Goal: Feedback & Contribution: Contribute content

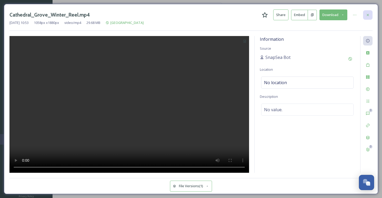
click at [369, 14] on icon at bounding box center [368, 15] width 4 height 4
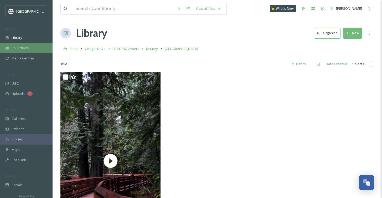
click at [27, 51] on div "Collections" at bounding box center [26, 48] width 53 height 10
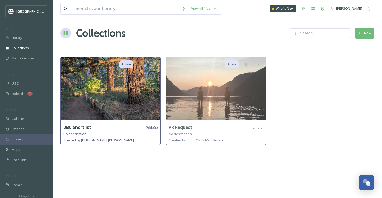
click at [74, 109] on img at bounding box center [111, 88] width 100 height 63
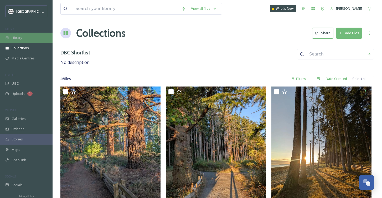
click at [28, 40] on div "Library" at bounding box center [26, 38] width 53 height 10
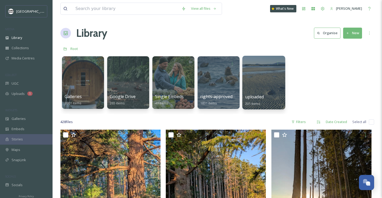
click at [260, 82] on div at bounding box center [263, 83] width 43 height 54
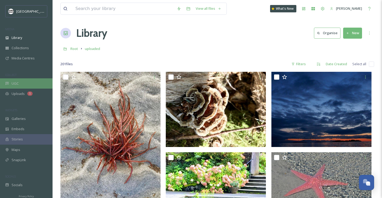
click at [21, 82] on div "UGC" at bounding box center [26, 83] width 53 height 10
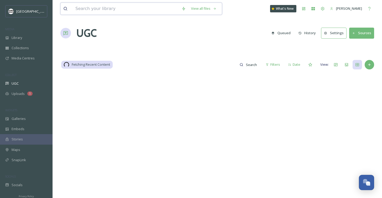
click at [101, 12] on input at bounding box center [126, 9] width 106 height 12
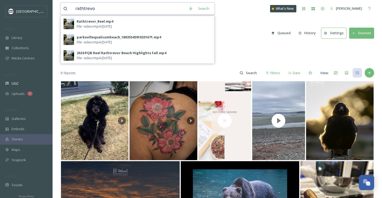
type input "rathtrevor"
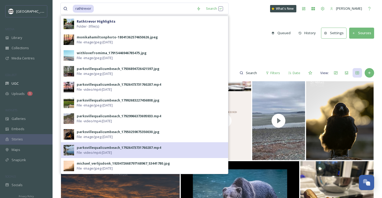
click at [93, 150] on span "File - video/mp4 - [DATE]" at bounding box center [94, 152] width 35 height 5
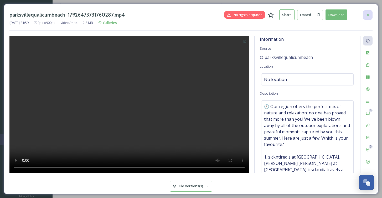
click at [369, 14] on icon at bounding box center [368, 15] width 4 height 4
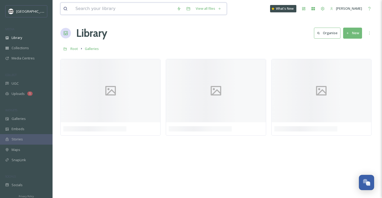
click at [120, 10] on input at bounding box center [123, 9] width 101 height 12
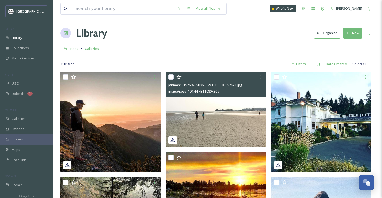
click at [202, 126] on img at bounding box center [216, 109] width 100 height 75
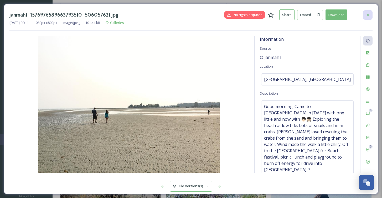
click at [365, 17] on div at bounding box center [367, 14] width 9 height 9
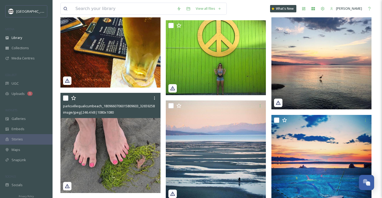
scroll to position [3157, 0]
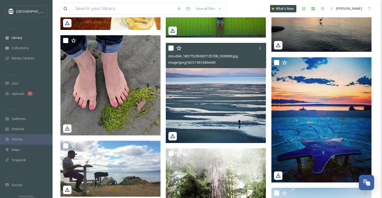
click at [239, 79] on img at bounding box center [216, 93] width 100 height 100
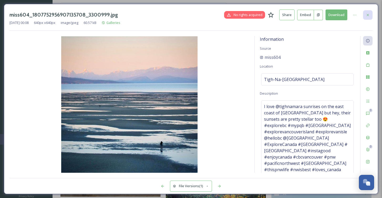
click at [367, 14] on icon at bounding box center [368, 15] width 4 height 4
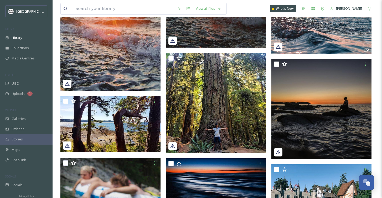
scroll to position [4983, 0]
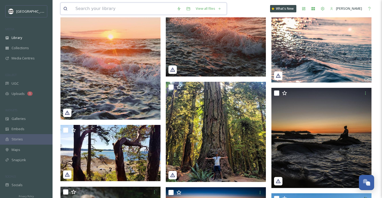
click at [93, 12] on input at bounding box center [123, 9] width 101 height 12
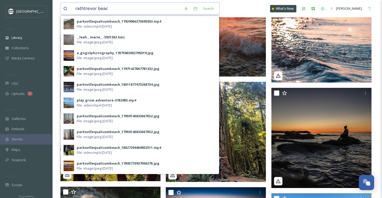
type input "rathtrevor beach"
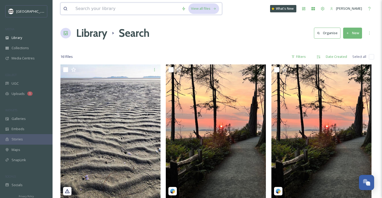
click at [203, 9] on div "View all files" at bounding box center [204, 8] width 31 height 10
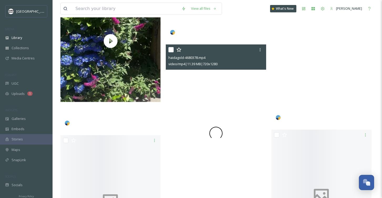
scroll to position [8665, 0]
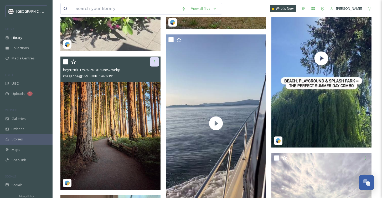
click at [156, 64] on icon at bounding box center [154, 62] width 4 height 4
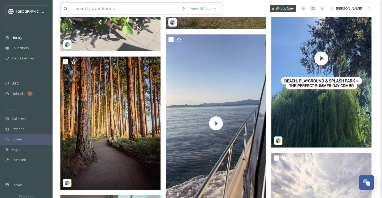
click at [116, 6] on input at bounding box center [126, 9] width 106 height 12
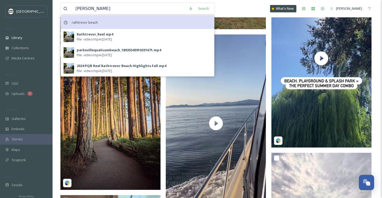
click at [94, 22] on span "rathtrevor beach" at bounding box center [85, 23] width 32 height 8
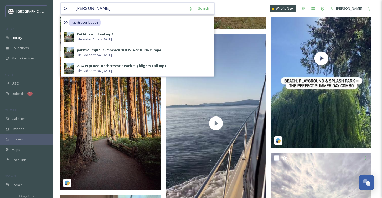
click at [94, 11] on input "[PERSON_NAME]" at bounding box center [129, 9] width 113 height 12
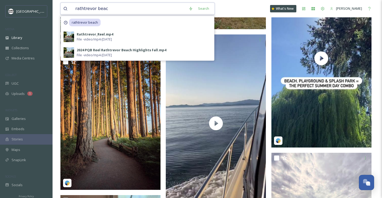
type input "rathtrevor beach"
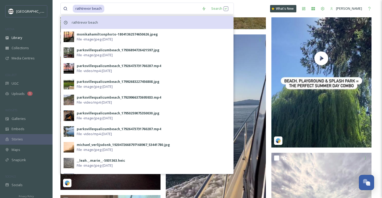
click at [79, 22] on span "rathtrevor beach" at bounding box center [85, 23] width 32 height 8
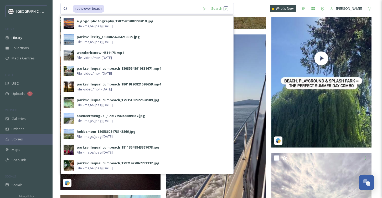
scroll to position [156, 0]
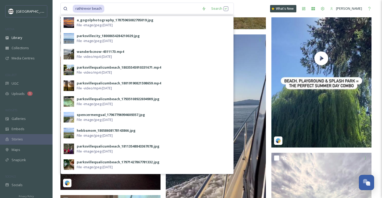
click at [85, 134] on span "File - image/jpeg - [DATE]" at bounding box center [95, 135] width 36 height 5
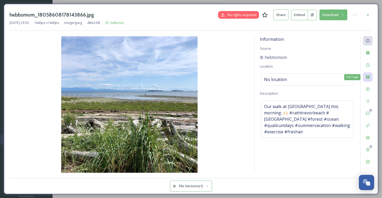
click at [366, 78] on icon at bounding box center [368, 77] width 4 height 4
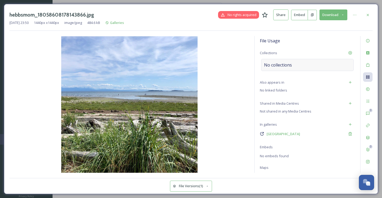
click at [301, 65] on div "No collections" at bounding box center [307, 65] width 93 height 12
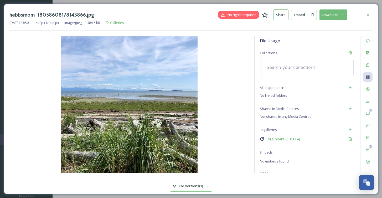
click at [301, 65] on input at bounding box center [293, 68] width 58 height 12
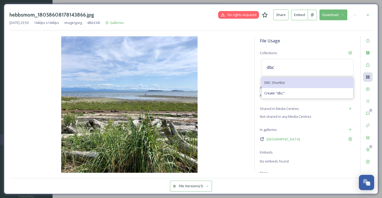
type input "dbc"
click at [297, 78] on div "DBC Shortlist" at bounding box center [307, 83] width 91 height 10
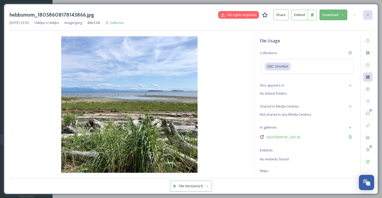
click at [368, 12] on div at bounding box center [367, 14] width 9 height 9
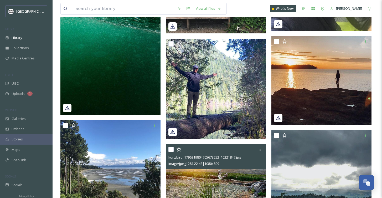
scroll to position [2076, 0]
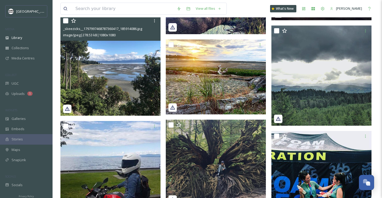
click at [101, 64] on img at bounding box center [110, 66] width 100 height 100
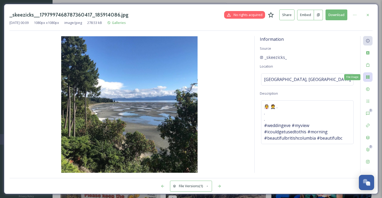
click at [367, 76] on icon at bounding box center [367, 76] width 3 height 3
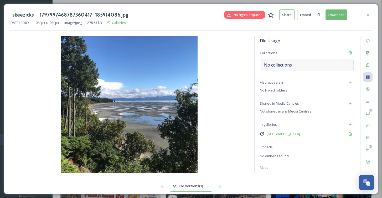
click at [299, 63] on div "No collections" at bounding box center [307, 65] width 93 height 12
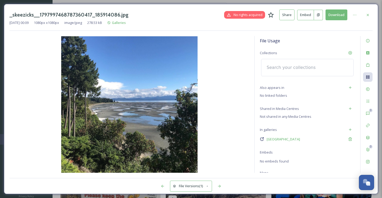
click at [293, 65] on input at bounding box center [293, 68] width 58 height 12
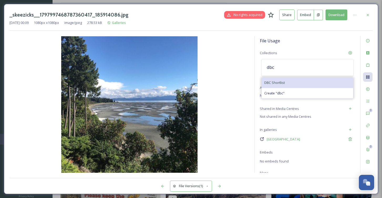
type input "dbc"
click at [280, 84] on span "DBC Shortlist" at bounding box center [275, 82] width 21 height 5
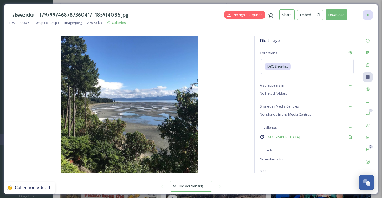
click at [368, 13] on icon at bounding box center [368, 15] width 4 height 4
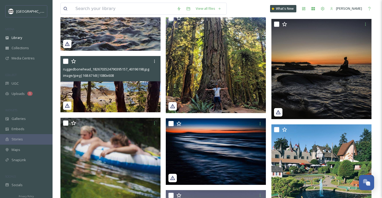
scroll to position [5101, 0]
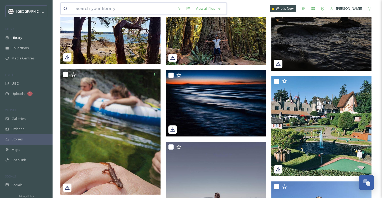
click at [113, 7] on input at bounding box center [123, 9] width 101 height 12
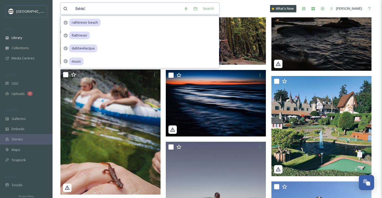
type input "beach"
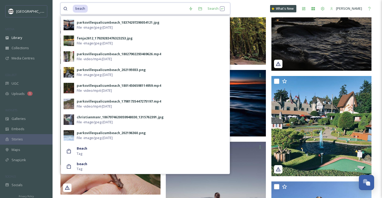
scroll to position [327, 0]
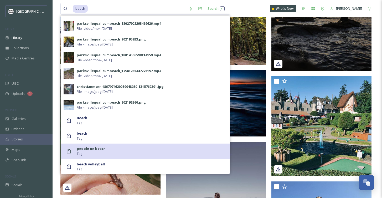
click at [89, 151] on span "people on beach" at bounding box center [91, 148] width 29 height 5
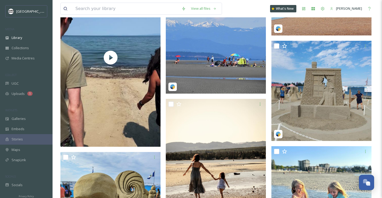
scroll to position [36, 0]
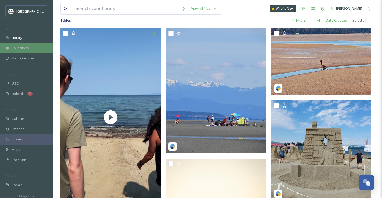
click at [33, 47] on div "Collections" at bounding box center [26, 48] width 53 height 10
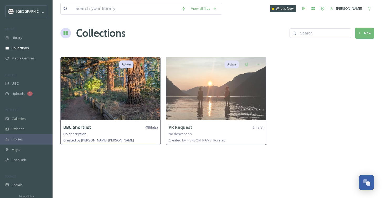
click at [129, 95] on img at bounding box center [111, 88] width 100 height 63
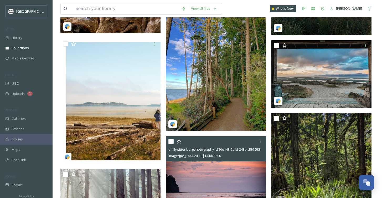
scroll to position [1051, 0]
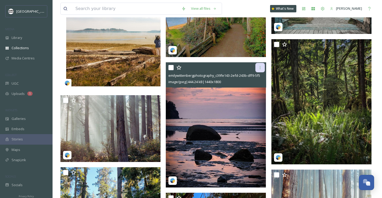
click at [261, 66] on icon at bounding box center [260, 67] width 4 height 4
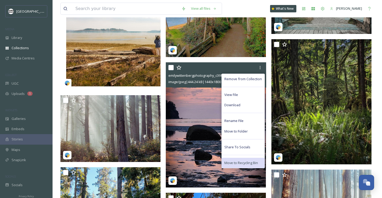
click at [226, 162] on span "Move to Recycling Bin" at bounding box center [242, 162] width 34 height 5
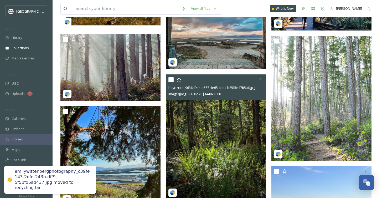
scroll to position [1195, 0]
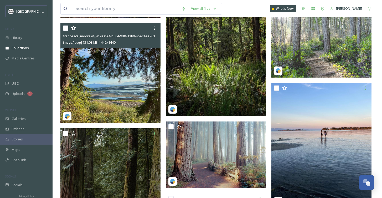
click at [133, 94] on img at bounding box center [110, 73] width 100 height 100
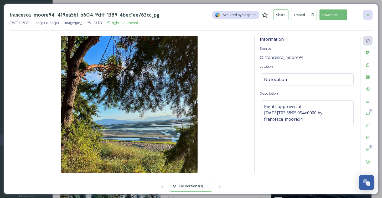
click at [369, 14] on icon at bounding box center [368, 15] width 4 height 4
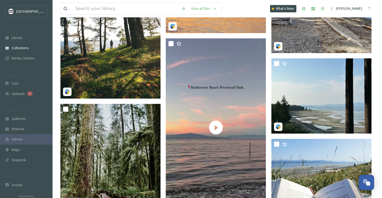
scroll to position [1570, 0]
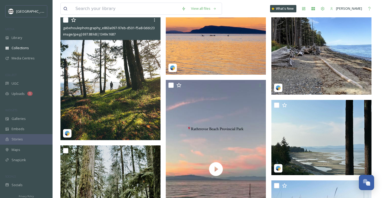
click at [106, 109] on img at bounding box center [110, 77] width 100 height 125
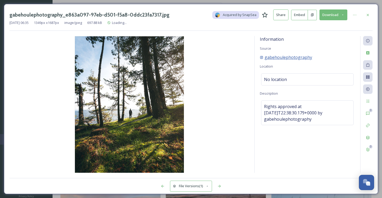
click at [286, 55] on span "gabehoulephotography" at bounding box center [289, 57] width 48 height 6
click at [276, 58] on span "gabehoulephotography" at bounding box center [289, 57] width 48 height 6
click at [369, 13] on icon at bounding box center [368, 15] width 4 height 4
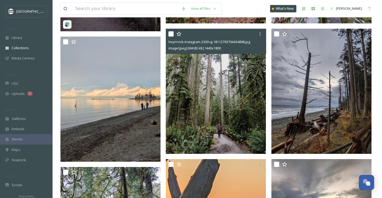
scroll to position [327, 0]
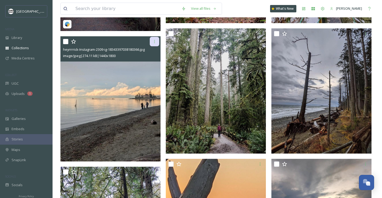
click at [155, 42] on icon at bounding box center [154, 41] width 4 height 4
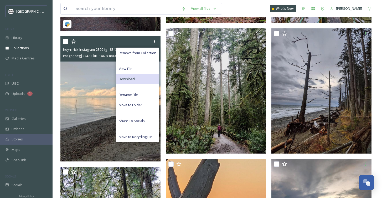
click at [129, 78] on span "Download" at bounding box center [127, 79] width 16 height 5
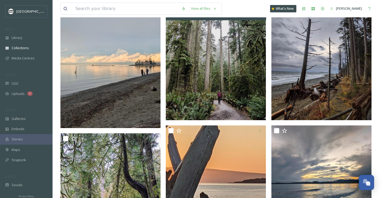
scroll to position [317, 0]
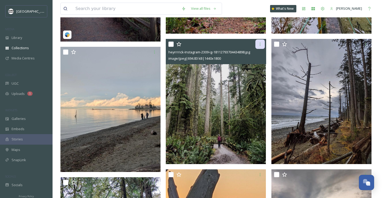
click at [260, 45] on icon at bounding box center [260, 44] width 4 height 4
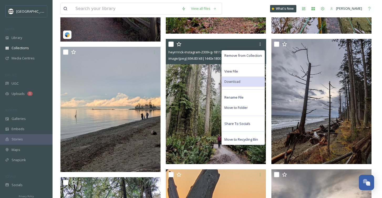
click at [238, 79] on span "Download" at bounding box center [233, 81] width 16 height 5
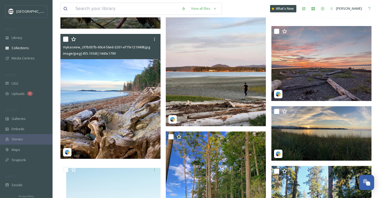
scroll to position [850, 0]
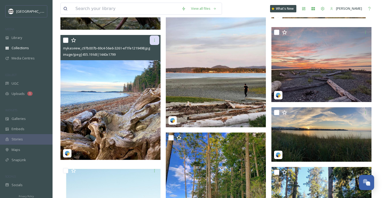
click at [156, 42] on icon at bounding box center [154, 40] width 4 height 4
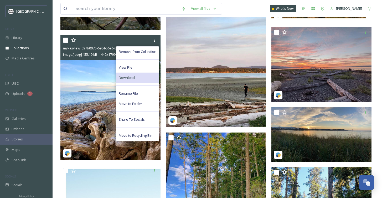
click at [134, 75] on span "Download" at bounding box center [127, 77] width 16 height 5
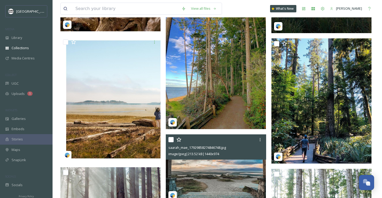
scroll to position [956, 0]
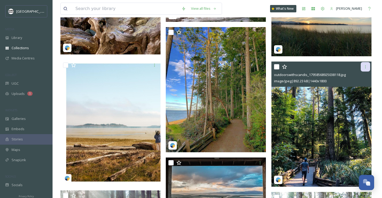
click at [366, 67] on icon at bounding box center [366, 67] width 4 height 4
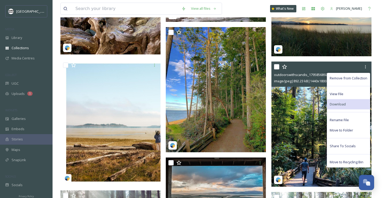
click at [349, 102] on div "Download" at bounding box center [348, 104] width 43 height 10
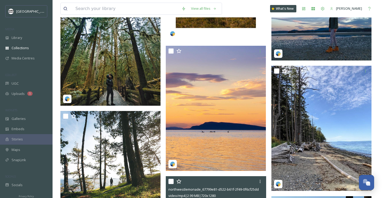
scroll to position [1521, 0]
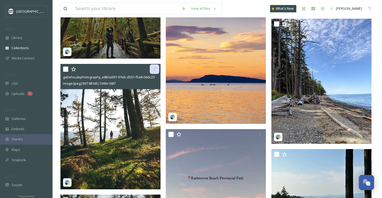
click at [155, 68] on icon at bounding box center [154, 69] width 4 height 4
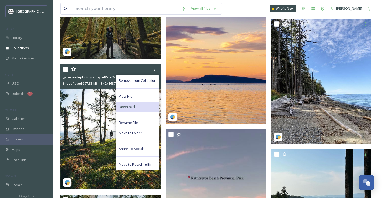
click at [136, 105] on div "Download" at bounding box center [137, 107] width 43 height 10
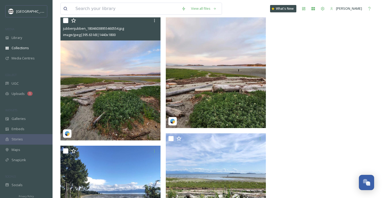
scroll to position [1794, 0]
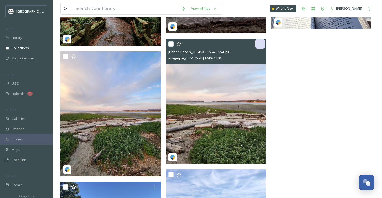
click at [261, 44] on icon at bounding box center [260, 44] width 4 height 4
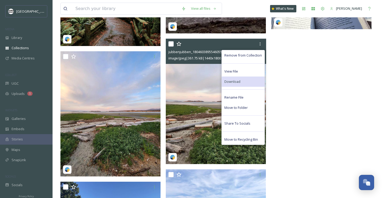
click at [242, 80] on div "Download" at bounding box center [243, 82] width 43 height 10
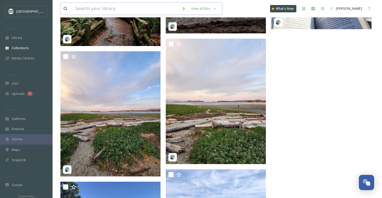
click at [99, 7] on input at bounding box center [126, 9] width 106 height 12
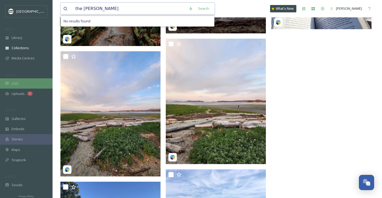
type input "the [PERSON_NAME]"
click at [15, 83] on span "UGC" at bounding box center [15, 83] width 7 height 5
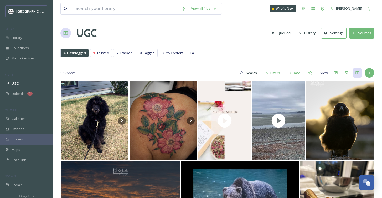
click at [362, 29] on button "Sources" at bounding box center [361, 33] width 25 height 11
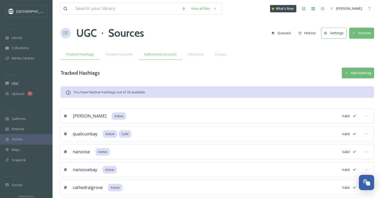
click at [163, 55] on span "Authorised Accounts" at bounding box center [160, 54] width 33 height 5
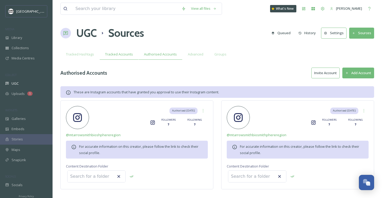
click at [122, 54] on span "Tracked Accounts" at bounding box center [119, 54] width 28 height 5
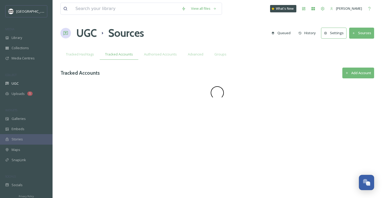
click at [365, 74] on button "Add Account" at bounding box center [359, 73] width 32 height 11
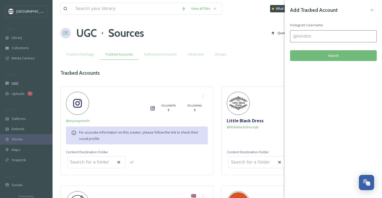
click at [303, 36] on input at bounding box center [333, 36] width 87 height 12
type input "thetanglewoodcootage"
click at [329, 57] on button "Search" at bounding box center [333, 55] width 87 height 11
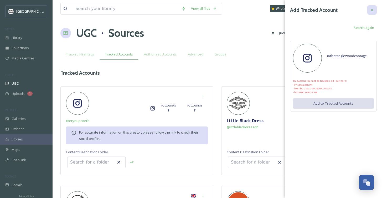
click at [372, 10] on icon at bounding box center [372, 10] width 2 height 2
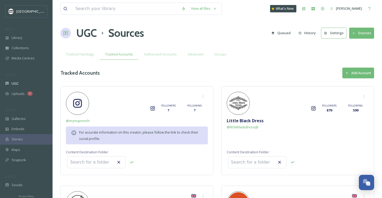
click at [363, 31] on button "Sources" at bounding box center [361, 33] width 25 height 11
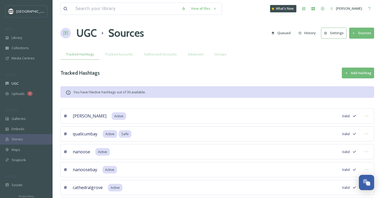
click at [357, 73] on button "Add Hashtag" at bounding box center [358, 73] width 32 height 11
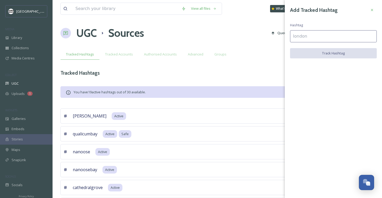
click at [302, 37] on input at bounding box center [333, 36] width 87 height 12
click at [117, 56] on span "Tracked Accounts" at bounding box center [119, 54] width 28 height 5
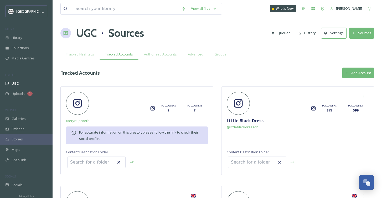
click at [356, 75] on button "Add Account" at bounding box center [359, 73] width 32 height 11
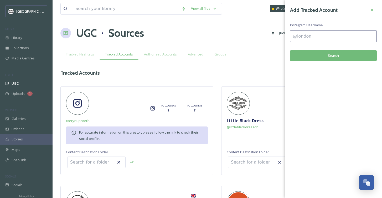
click at [310, 37] on input at bounding box center [333, 36] width 87 height 12
type input "noplacelikebus"
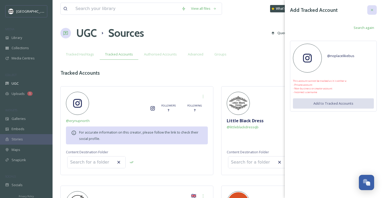
click at [372, 10] on icon at bounding box center [372, 10] width 2 height 2
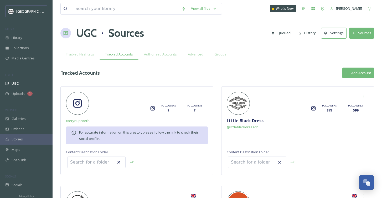
click at [353, 71] on button "Add Account" at bounding box center [359, 73] width 32 height 11
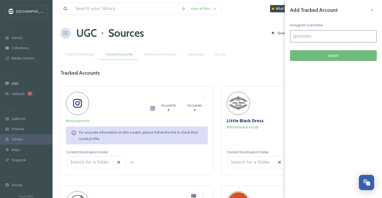
click at [303, 38] on input at bounding box center [333, 36] width 87 height 12
type input "jillianmortinphotography"
click at [342, 55] on button "Search" at bounding box center [333, 55] width 87 height 11
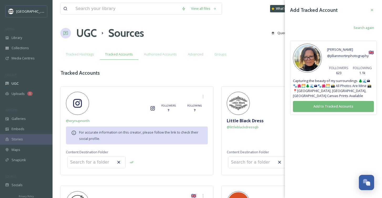
click at [332, 107] on button "Add to Tracked Accounts" at bounding box center [333, 106] width 81 height 11
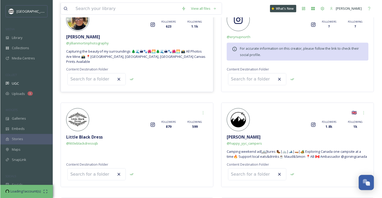
scroll to position [50, 0]
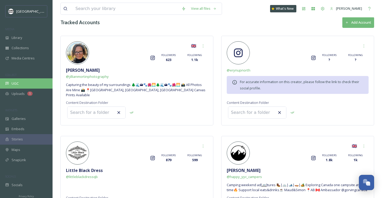
click at [16, 80] on div "UGC" at bounding box center [26, 83] width 53 height 10
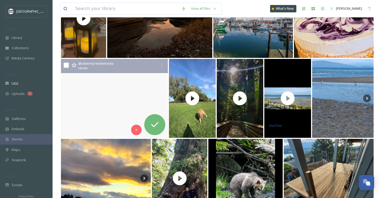
scroll to position [567, 0]
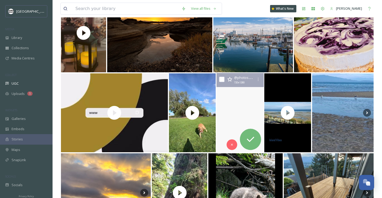
click at [232, 129] on video "Nearing the end of National Forest Week and what better way to celebrate it, th…" at bounding box center [240, 113] width 48 height 80
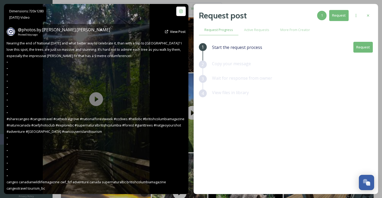
click at [97, 102] on div "@ photos.by.[PERSON_NAME].[PERSON_NAME] Posted [DATE] View Post Nearing the end…" at bounding box center [96, 109] width 185 height 170
click at [96, 99] on div "@ photos.by.[PERSON_NAME].[PERSON_NAME] Posted [DATE] View Post Nearing the end…" at bounding box center [96, 109] width 185 height 170
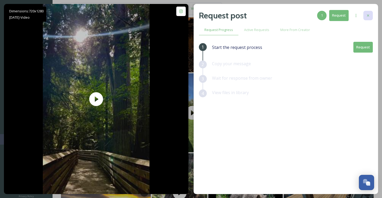
click at [366, 15] on div at bounding box center [368, 15] width 9 height 9
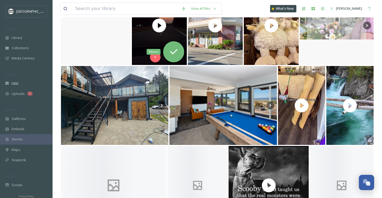
scroll to position [3797, 0]
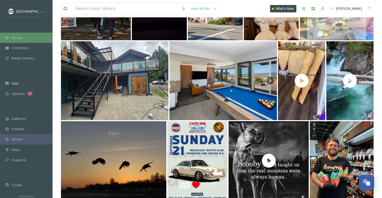
click at [22, 37] on span "Library" at bounding box center [17, 37] width 11 height 5
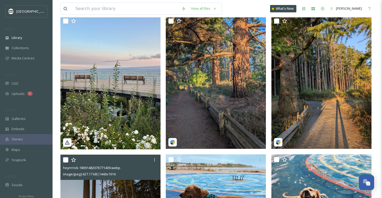
scroll to position [165, 0]
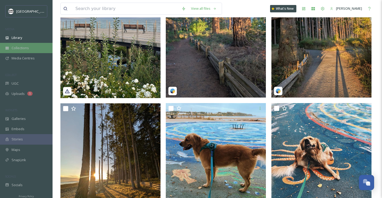
click at [25, 47] on span "Collections" at bounding box center [20, 47] width 17 height 5
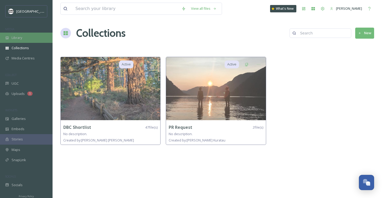
click at [25, 39] on div "Library" at bounding box center [26, 38] width 53 height 10
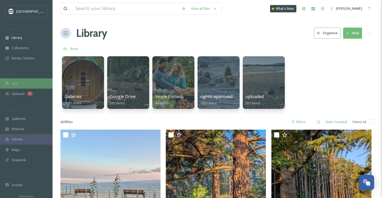
click at [21, 80] on div "UGC" at bounding box center [26, 83] width 53 height 10
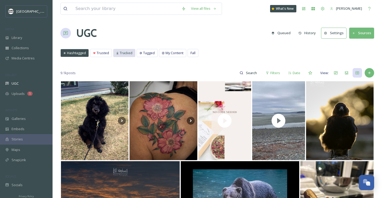
click at [118, 55] on div "Tracked" at bounding box center [125, 53] width 22 height 8
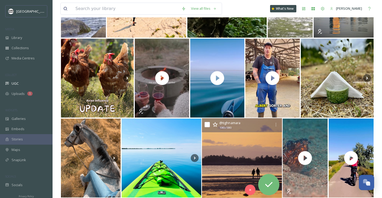
scroll to position [1023, 0]
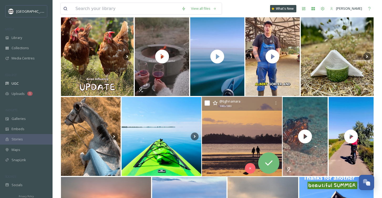
click at [232, 135] on img at bounding box center [242, 137] width 80 height 80
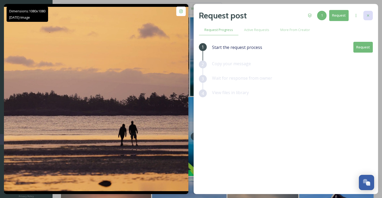
click at [367, 15] on icon at bounding box center [368, 15] width 4 height 4
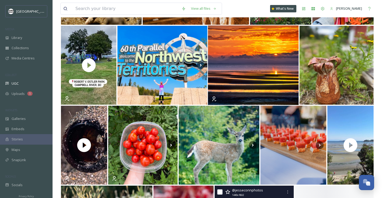
scroll to position [2053, 0]
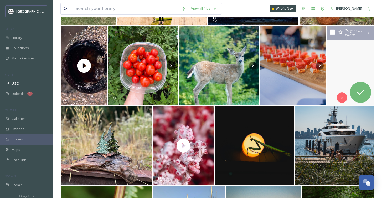
click at [344, 82] on video "If you have not taken time for yourself this season, this is your moment to Sei…" at bounding box center [351, 66] width 48 height 80
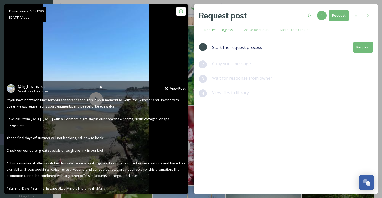
click at [85, 94] on div "@ tighnamara Posted about [DATE] View Post If you have not taken time for yours…" at bounding box center [96, 137] width 185 height 113
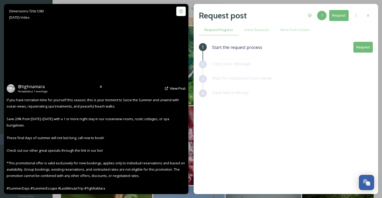
click at [102, 69] on video "If you have not taken time for yourself this season, this is your moment to Sei…" at bounding box center [96, 99] width 107 height 190
click at [112, 50] on video "If you have not taken time for yourself this season, this is your moment to Sei…" at bounding box center [96, 99] width 107 height 190
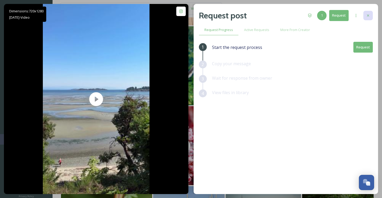
click at [370, 15] on div at bounding box center [368, 15] width 9 height 9
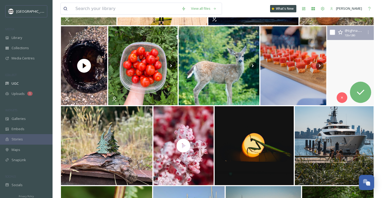
click at [346, 43] on video "If you have not taken time for yourself this season, this is your moment to Sei…" at bounding box center [351, 66] width 48 height 80
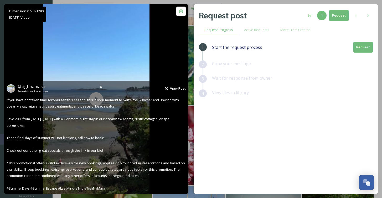
click at [101, 99] on span "If you have not taken time for yourself this season, this is your moment to Sei…" at bounding box center [96, 144] width 179 height 93
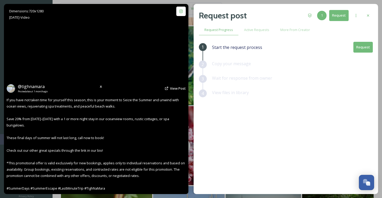
click at [104, 76] on video "If you have not taken time for yourself this season, this is your moment to Sei…" at bounding box center [96, 99] width 107 height 190
click at [111, 56] on video "If you have not taken time for yourself this season, this is your moment to Sei…" at bounding box center [96, 99] width 107 height 190
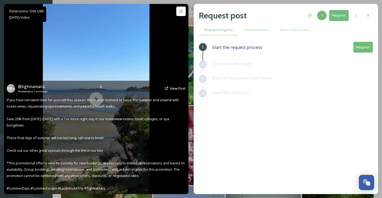
click at [99, 96] on div "@ tighnamara Posted about [DATE] View Post If you have not taken time for yours…" at bounding box center [96, 137] width 185 height 113
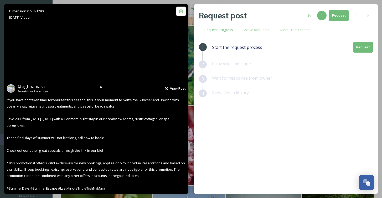
click at [100, 71] on video "If you have not taken time for yourself this season, this is your moment to Sei…" at bounding box center [96, 99] width 107 height 190
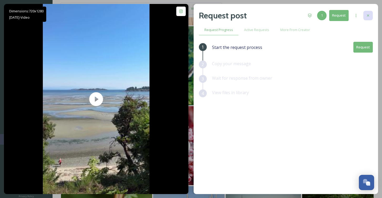
click at [367, 15] on icon at bounding box center [368, 15] width 4 height 4
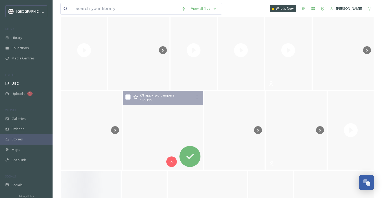
scroll to position [4837, 0]
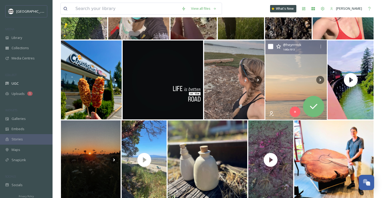
click at [287, 84] on img at bounding box center [297, 80] width 62 height 80
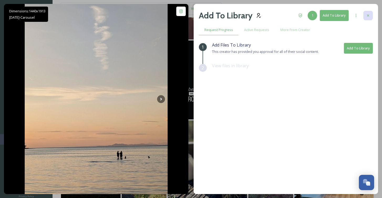
click at [368, 17] on icon at bounding box center [368, 15] width 4 height 4
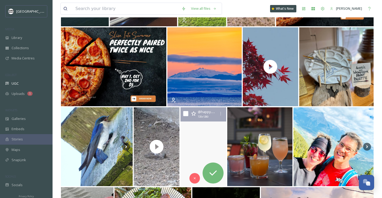
scroll to position [6461, 0]
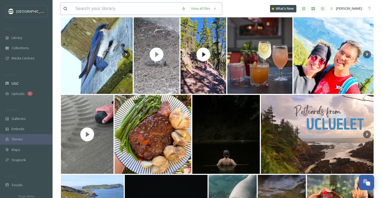
click at [132, 10] on input at bounding box center [126, 9] width 106 height 12
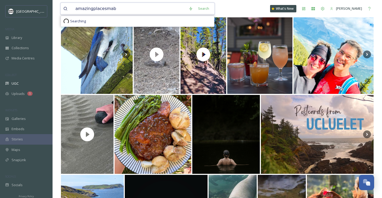
type input "amazingplacesmabr"
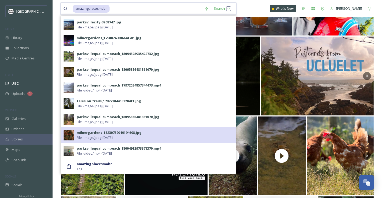
scroll to position [6563, 0]
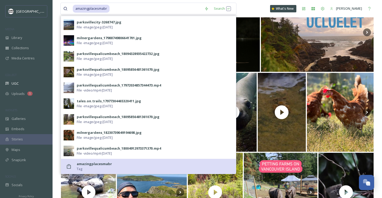
click at [98, 162] on strong "amazingplacesmabr" at bounding box center [94, 163] width 35 height 5
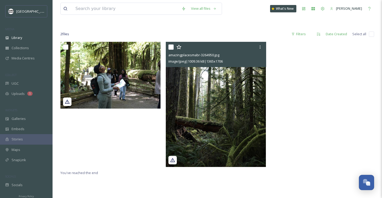
scroll to position [23, 0]
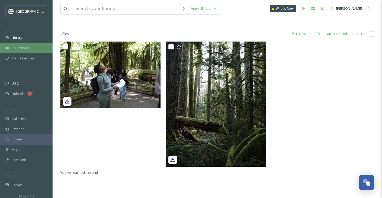
click at [19, 46] on span "Collections" at bounding box center [20, 47] width 17 height 5
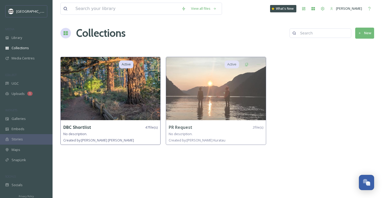
click at [91, 95] on img at bounding box center [111, 88] width 100 height 63
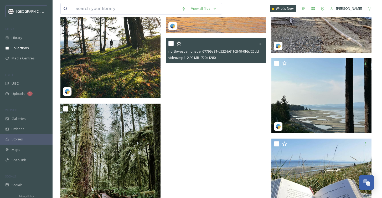
scroll to position [1609, 0]
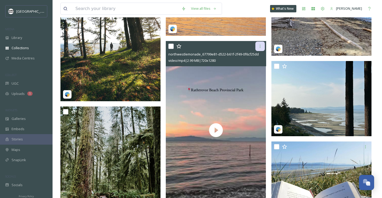
click at [261, 46] on icon at bounding box center [260, 46] width 4 height 4
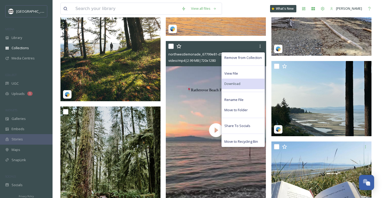
click at [233, 82] on span "Download" at bounding box center [233, 83] width 16 height 5
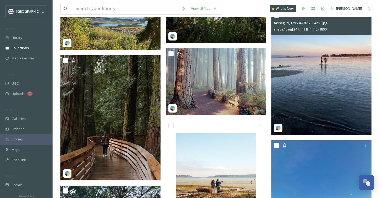
scroll to position [1301, 0]
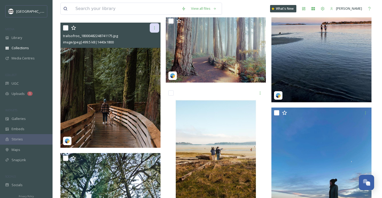
click at [156, 24] on div at bounding box center [154, 27] width 9 height 9
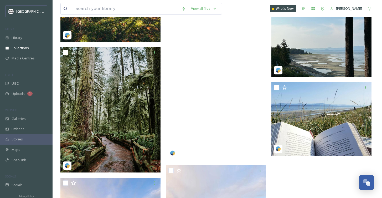
scroll to position [1596, 0]
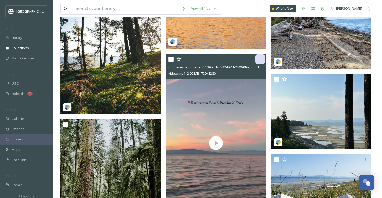
click at [261, 58] on icon at bounding box center [260, 59] width 4 height 4
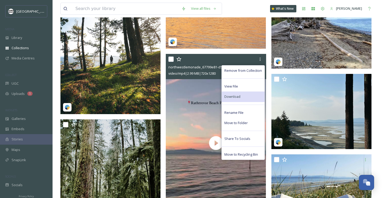
click at [232, 96] on span "Download" at bounding box center [233, 96] width 16 height 5
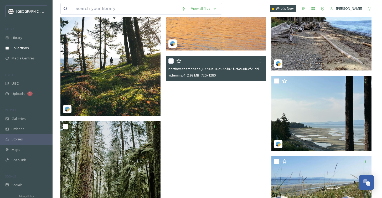
scroll to position [1526, 0]
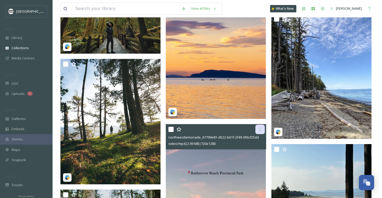
click at [261, 128] on icon at bounding box center [260, 129] width 4 height 4
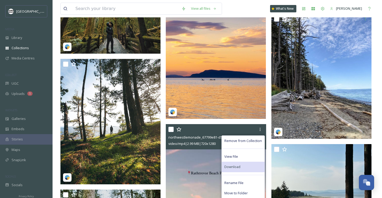
click at [233, 167] on span "Download" at bounding box center [233, 166] width 16 height 5
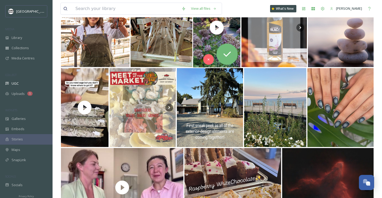
scroll to position [914, 0]
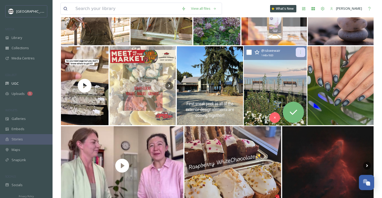
click at [300, 52] on icon at bounding box center [301, 52] width 4 height 4
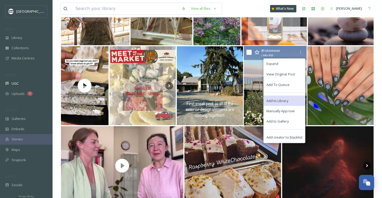
click at [278, 98] on span "Add to Library" at bounding box center [278, 100] width 22 height 5
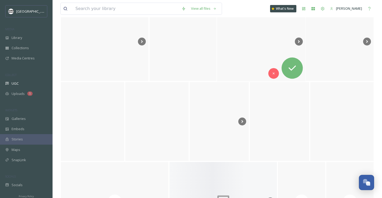
scroll to position [5529, 0]
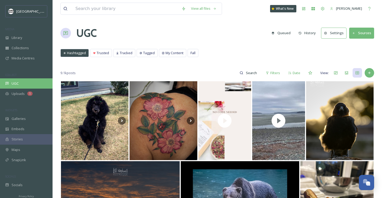
click at [17, 83] on span "UGC" at bounding box center [15, 83] width 7 height 5
click at [111, 11] on input at bounding box center [126, 9] width 106 height 12
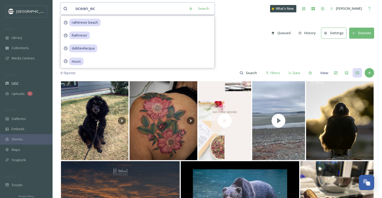
type input "ocean_eco"
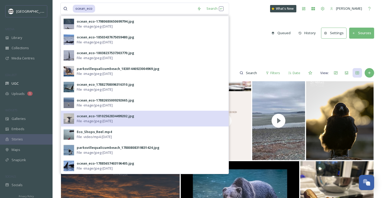
click at [84, 120] on span "File - image/jpeg - Jul 18 2025" at bounding box center [95, 121] width 36 height 5
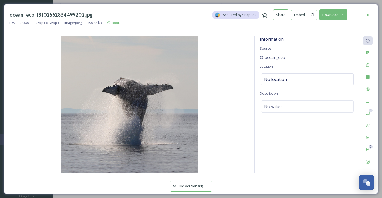
click at [331, 13] on button "Download" at bounding box center [334, 14] width 28 height 11
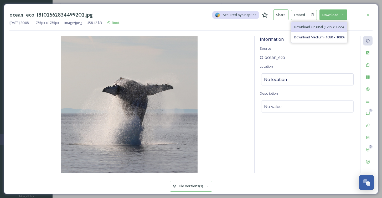
click at [317, 25] on span "Download Original (1755 x 1755)" at bounding box center [319, 26] width 50 height 5
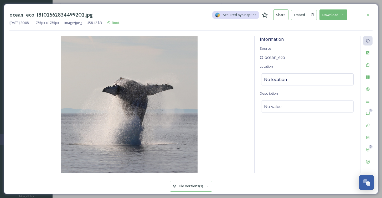
click at [335, 15] on button "Download" at bounding box center [334, 14] width 28 height 11
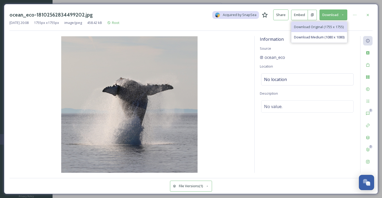
click at [322, 25] on span "Download Original (1755 x 1755)" at bounding box center [319, 26] width 50 height 5
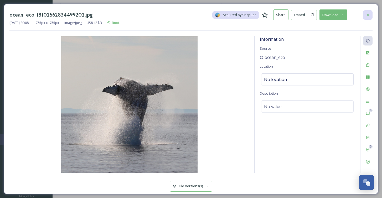
click at [365, 16] on div at bounding box center [367, 14] width 9 height 9
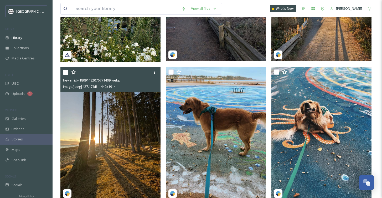
scroll to position [90, 0]
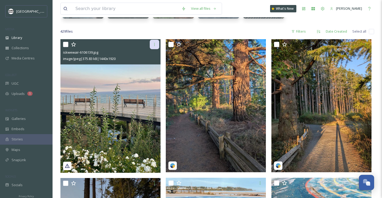
click at [154, 47] on div at bounding box center [154, 44] width 9 height 9
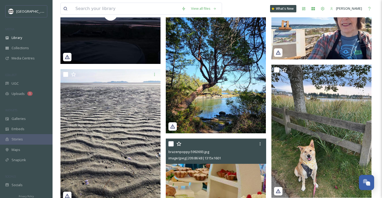
scroll to position [941, 0]
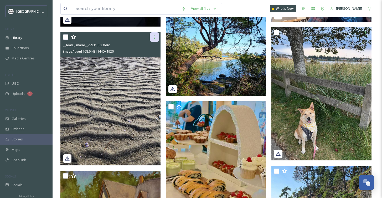
click at [155, 37] on icon at bounding box center [154, 37] width 4 height 4
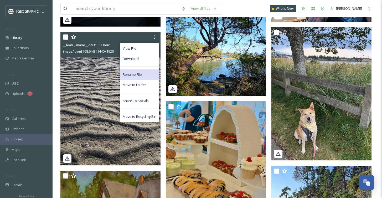
click at [136, 75] on span "Rename File" at bounding box center [132, 74] width 19 height 5
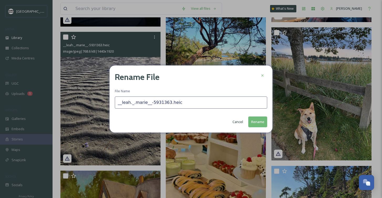
click at [240, 121] on button "Cancel" at bounding box center [238, 122] width 16 height 10
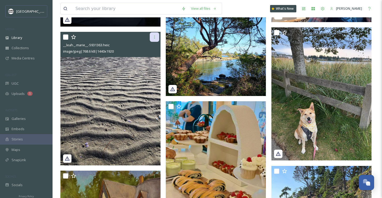
click at [155, 38] on icon at bounding box center [154, 37] width 4 height 4
click at [88, 141] on img at bounding box center [110, 99] width 100 height 134
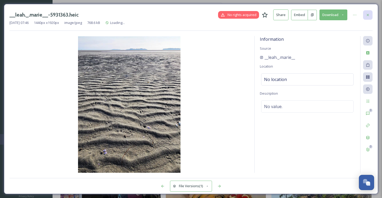
click at [369, 15] on icon at bounding box center [368, 15] width 4 height 4
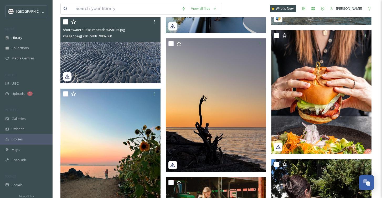
scroll to position [3283, 0]
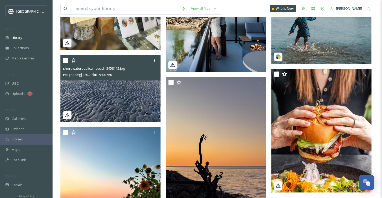
click at [134, 102] on img at bounding box center [110, 88] width 100 height 67
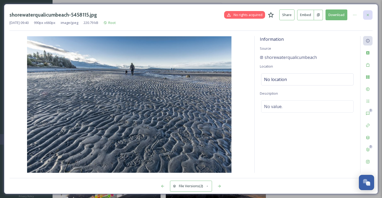
click at [370, 13] on icon at bounding box center [368, 15] width 4 height 4
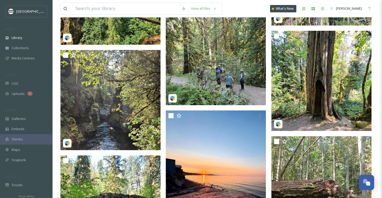
scroll to position [2809, 0]
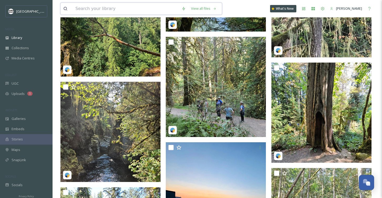
click at [86, 9] on input at bounding box center [126, 9] width 106 height 12
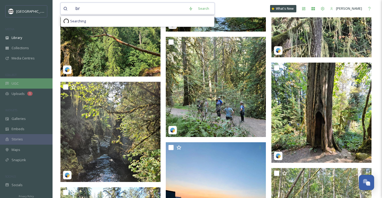
type input "br"
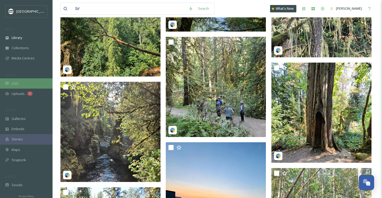
click at [17, 79] on div "UGC" at bounding box center [26, 83] width 53 height 10
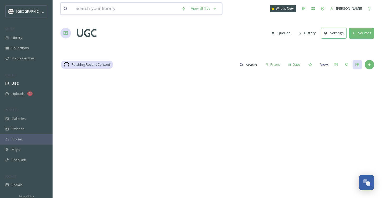
click at [90, 10] on input at bounding box center [126, 9] width 106 height 12
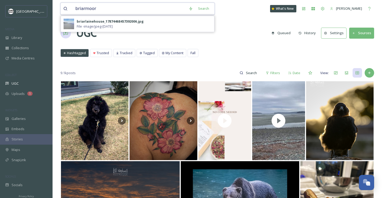
type input "briarmoore"
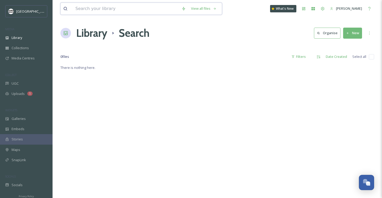
click at [90, 11] on input at bounding box center [126, 9] width 106 height 12
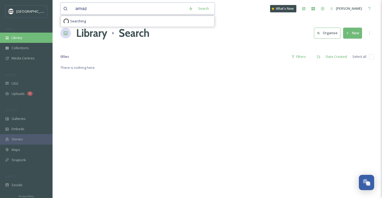
type input "amaz"
click at [14, 39] on span "Library" at bounding box center [17, 37] width 11 height 5
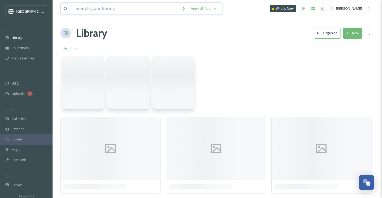
click at [89, 13] on input at bounding box center [126, 9] width 106 height 12
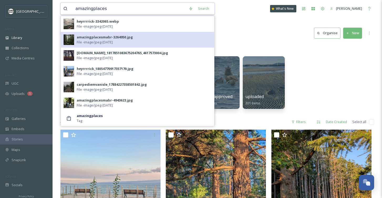
type input "amazingplaces"
click at [92, 39] on div "amazingplacesmabr-3264950.jpg" at bounding box center [105, 37] width 56 height 5
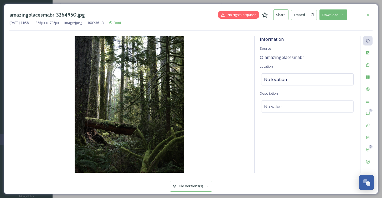
click at [335, 14] on button "Download" at bounding box center [334, 14] width 28 height 11
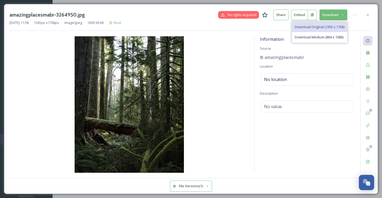
click at [323, 28] on span "Download Original (1365 x 1706)" at bounding box center [320, 26] width 50 height 5
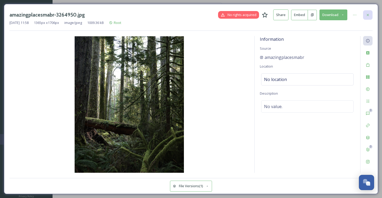
click at [367, 12] on div at bounding box center [367, 14] width 9 height 9
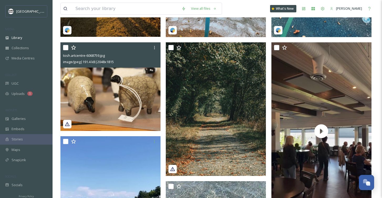
scroll to position [420, 0]
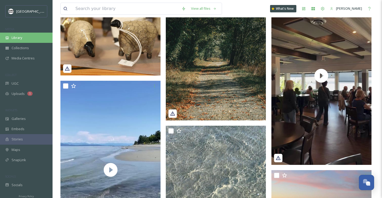
click at [20, 38] on span "Library" at bounding box center [17, 37] width 11 height 5
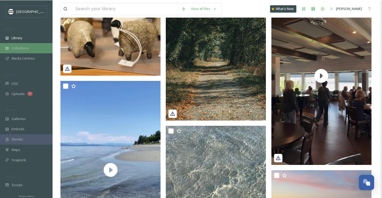
scroll to position [0, 0]
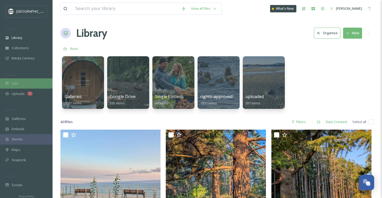
click at [21, 82] on div "UGC" at bounding box center [26, 83] width 53 height 10
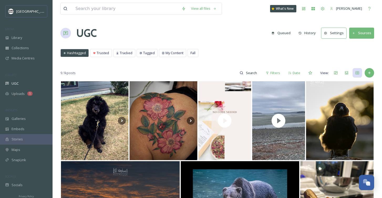
click at [361, 32] on button "Sources" at bounding box center [361, 33] width 25 height 11
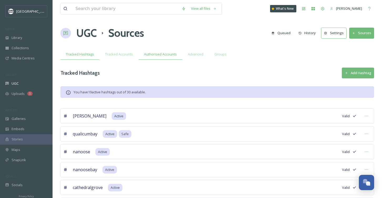
click at [167, 57] on div "Authorised Accounts" at bounding box center [161, 54] width 44 height 11
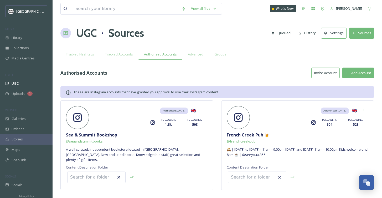
click at [353, 72] on button "Add Account" at bounding box center [359, 73] width 32 height 11
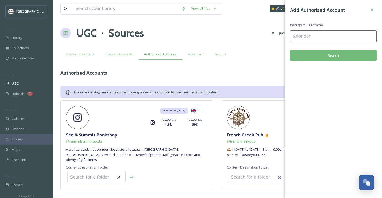
click at [302, 38] on input at bounding box center [333, 36] width 87 height 12
type input "amazingplacesmabr"
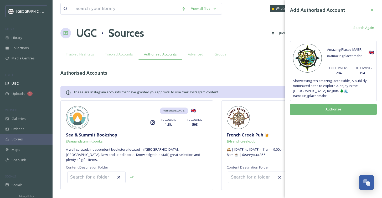
click at [338, 105] on button "Authorise" at bounding box center [333, 109] width 87 height 11
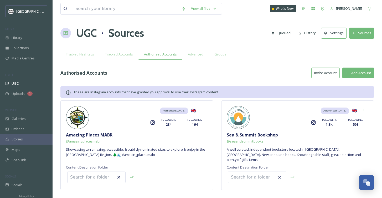
click at [361, 72] on button "Add Account" at bounding box center [359, 73] width 32 height 11
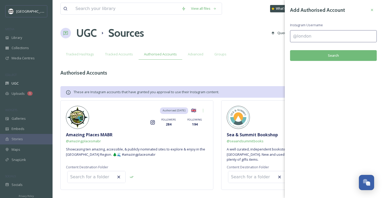
click at [318, 38] on input at bounding box center [333, 36] width 87 height 12
type input "mtarrowsmithbiosmithphereregion"
click at [337, 56] on button "Search" at bounding box center [333, 55] width 87 height 11
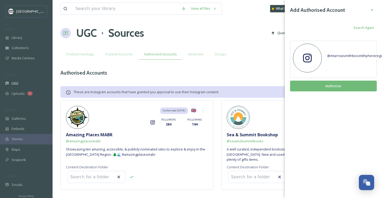
click at [336, 88] on button "Authorise" at bounding box center [333, 86] width 87 height 11
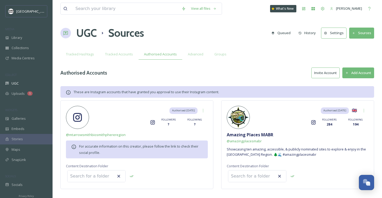
click at [357, 70] on button "Add Account" at bounding box center [359, 73] width 32 height 11
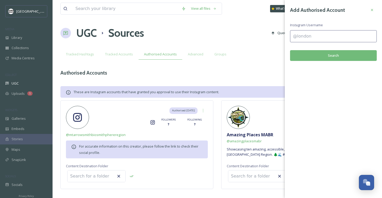
click at [316, 34] on input at bounding box center [333, 36] width 87 height 12
type input "mtarrowsmithbioshphereregion"
click at [343, 55] on button "Search" at bounding box center [333, 55] width 87 height 11
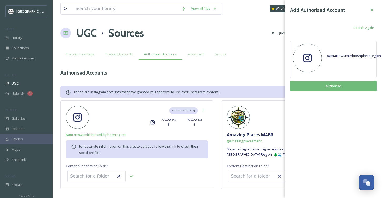
click at [328, 89] on button "Authorise" at bounding box center [333, 86] width 87 height 11
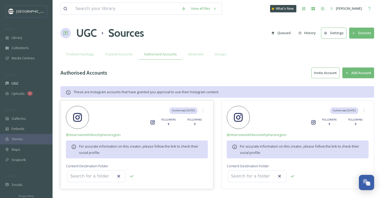
scroll to position [91, 0]
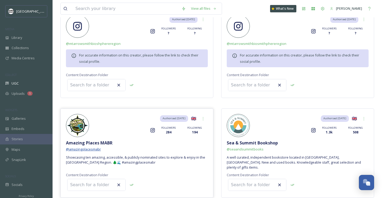
click at [87, 151] on span "@ amazingplacesmabr" at bounding box center [83, 149] width 35 height 5
